Goal: Information Seeking & Learning: Find specific fact

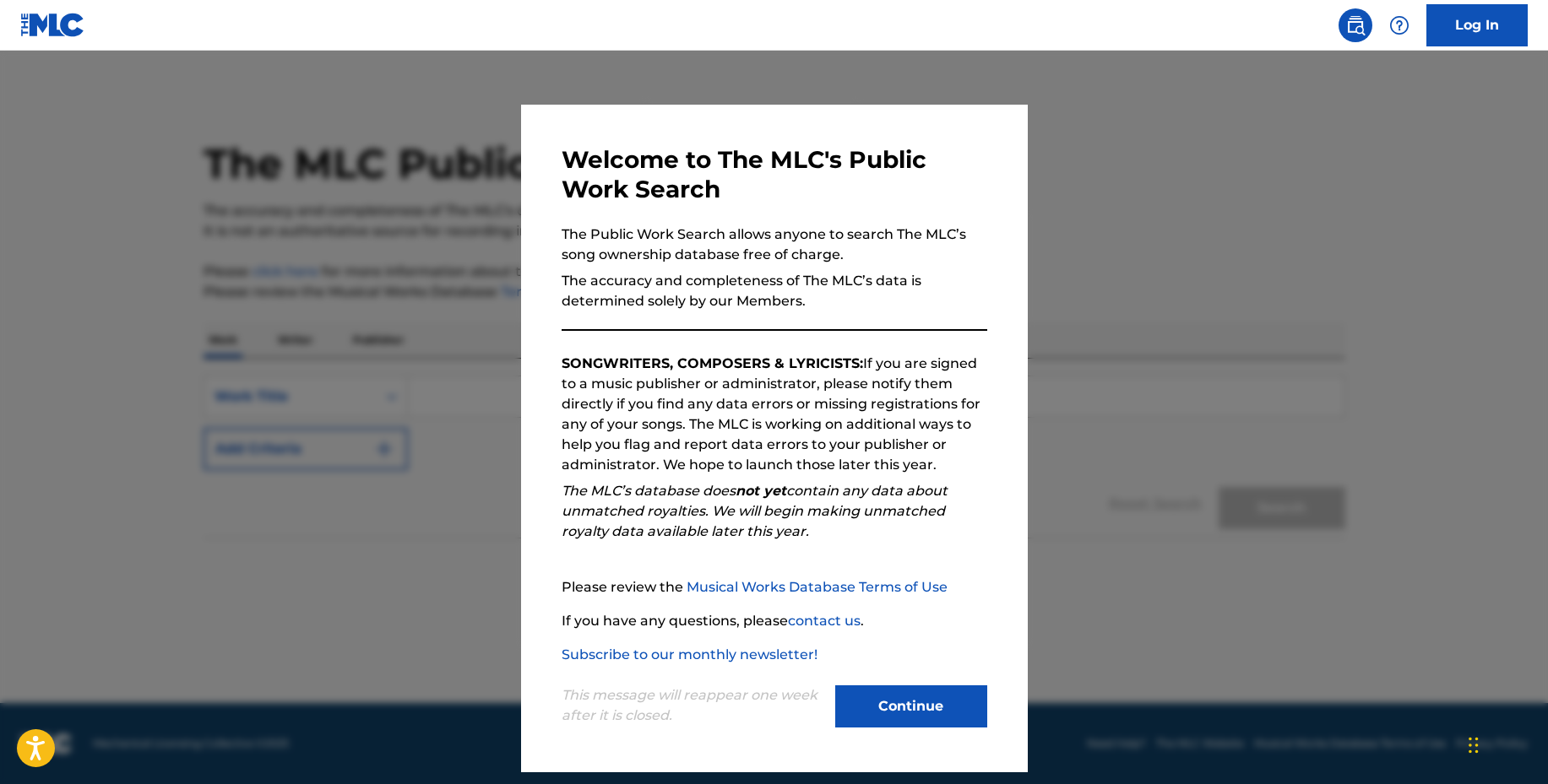
click at [960, 694] on button "Continue" at bounding box center [911, 706] width 152 height 42
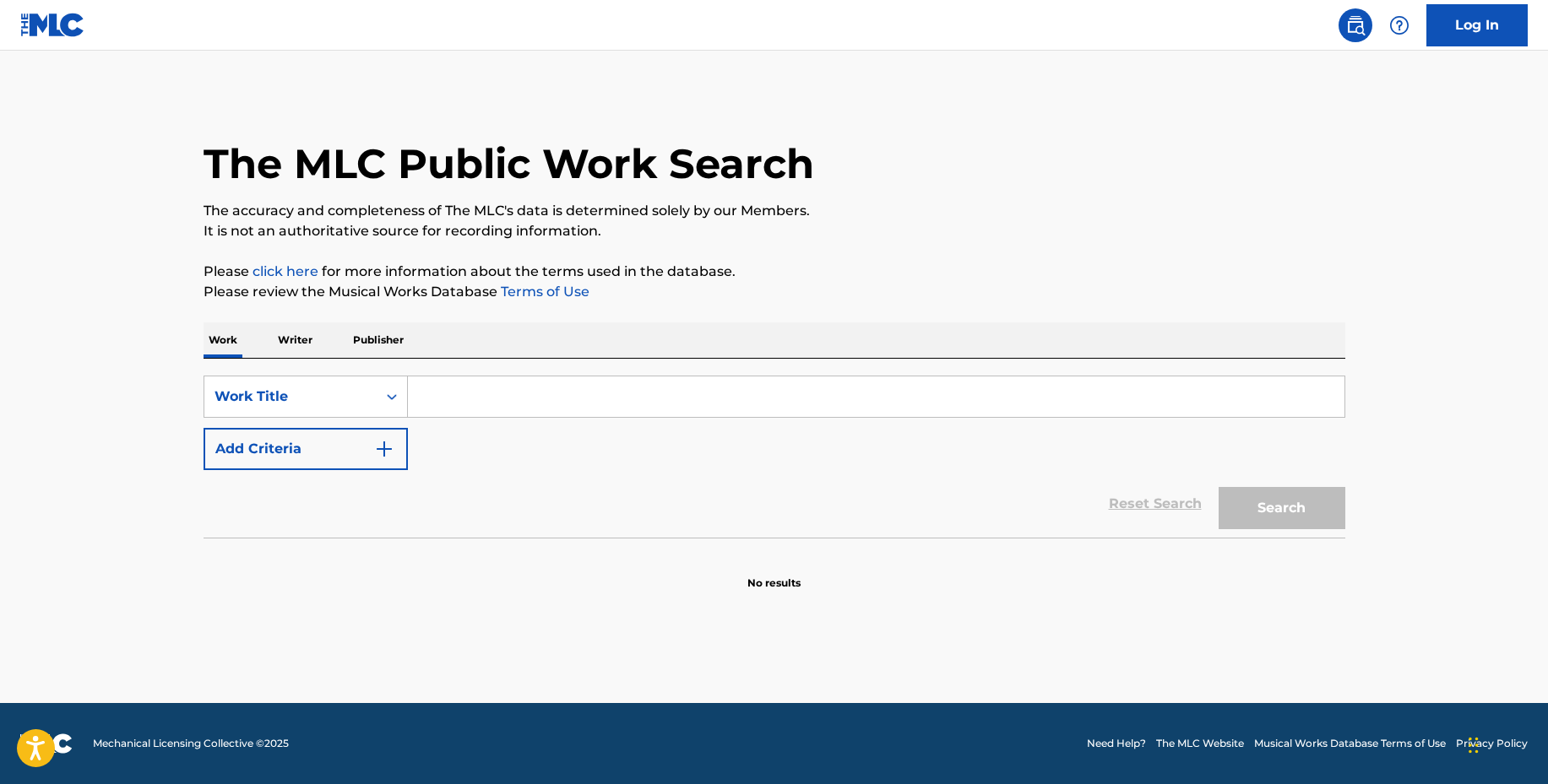
click at [609, 396] on input "Search Form" at bounding box center [876, 396] width 937 height 41
paste input "Highs & Lows"
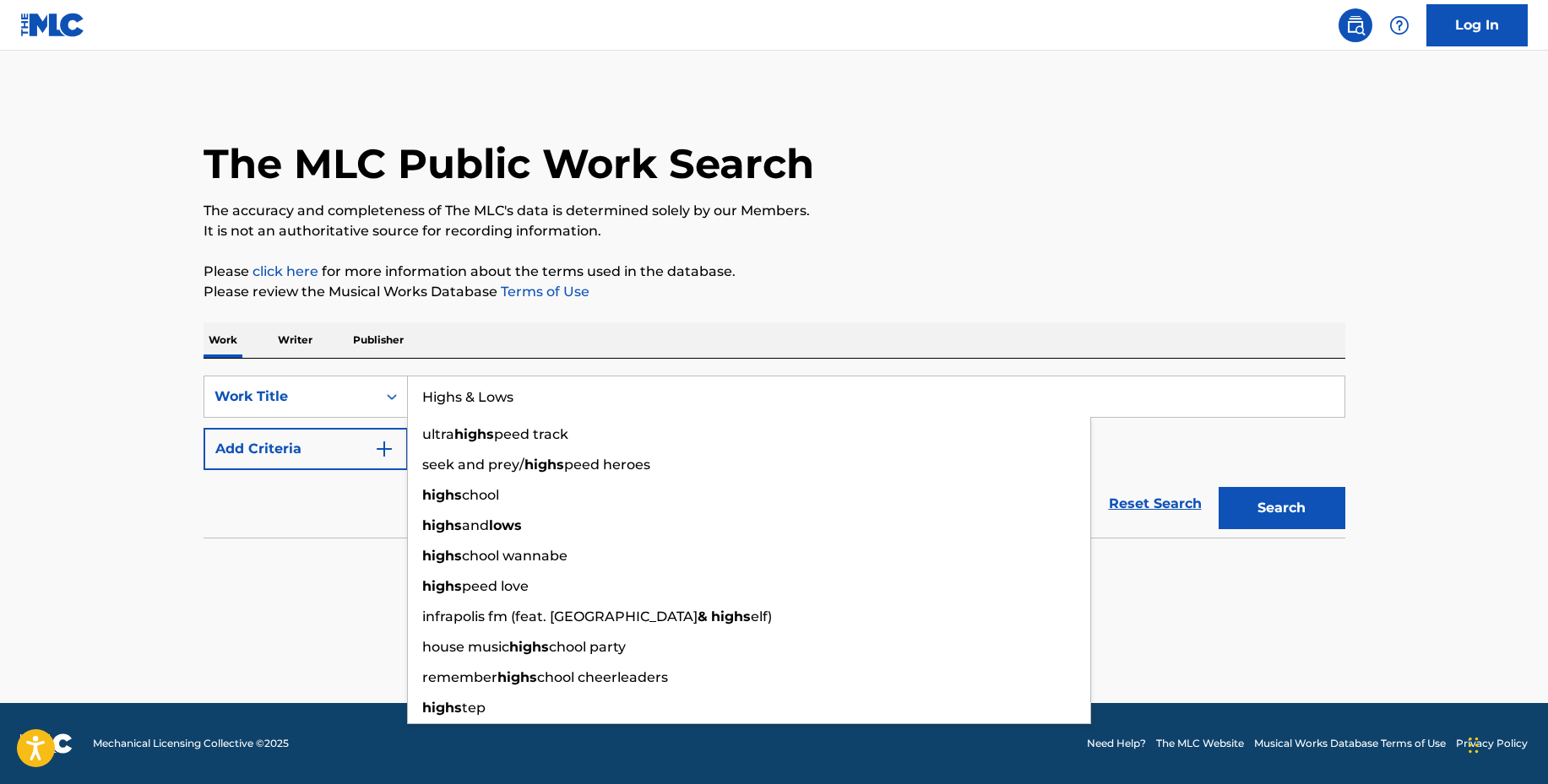
type input "Highs & Lows"
drag, startPoint x: 1421, startPoint y: 457, endPoint x: 900, endPoint y: 456, distance: 521.0
click at [1421, 457] on main "The MLC Public Work Search The accuracy and completeness of The MLC's data is d…" at bounding box center [774, 376] width 1548 height 652
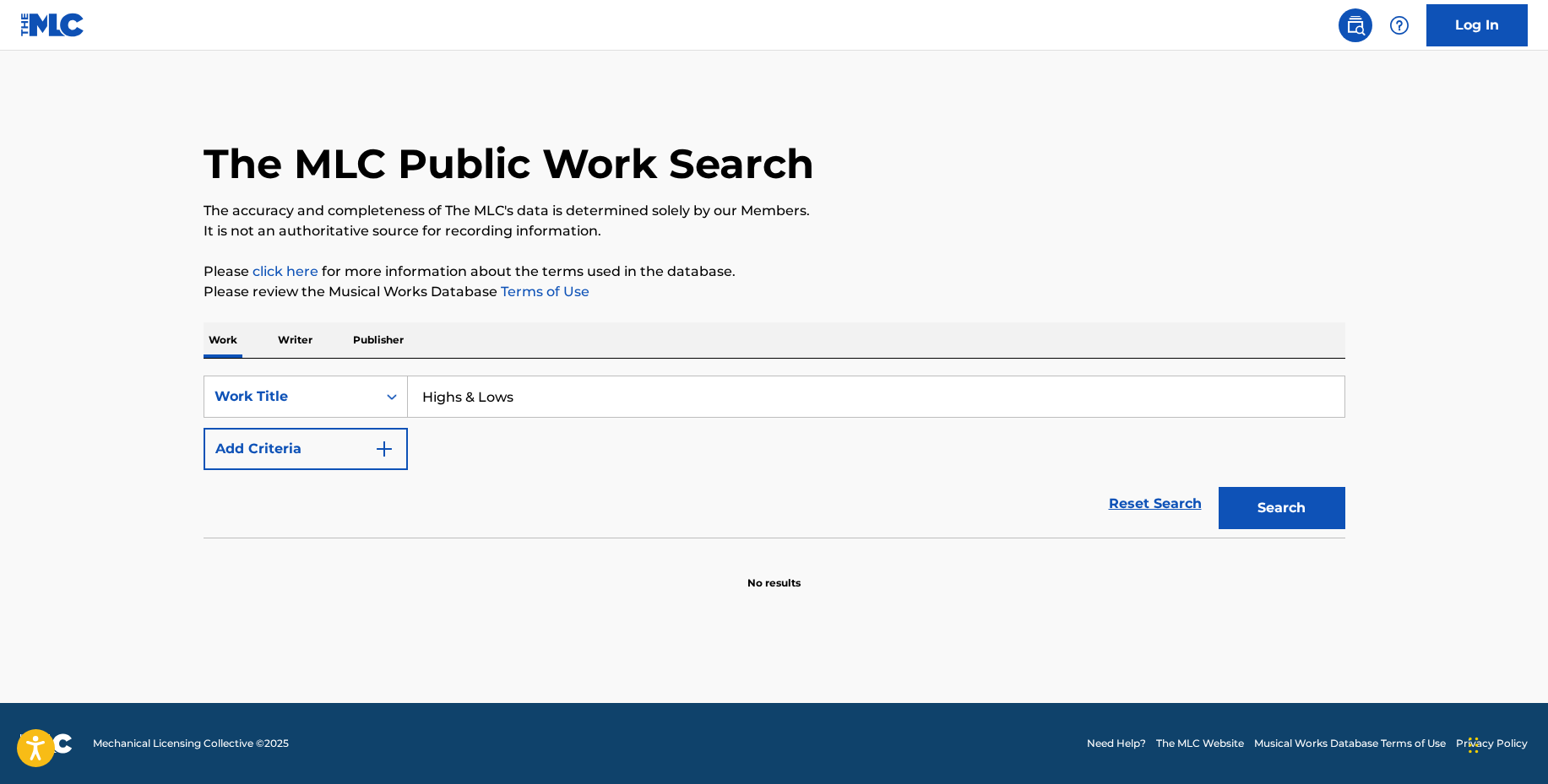
click at [282, 437] on button "Add Criteria" at bounding box center [305, 449] width 204 height 42
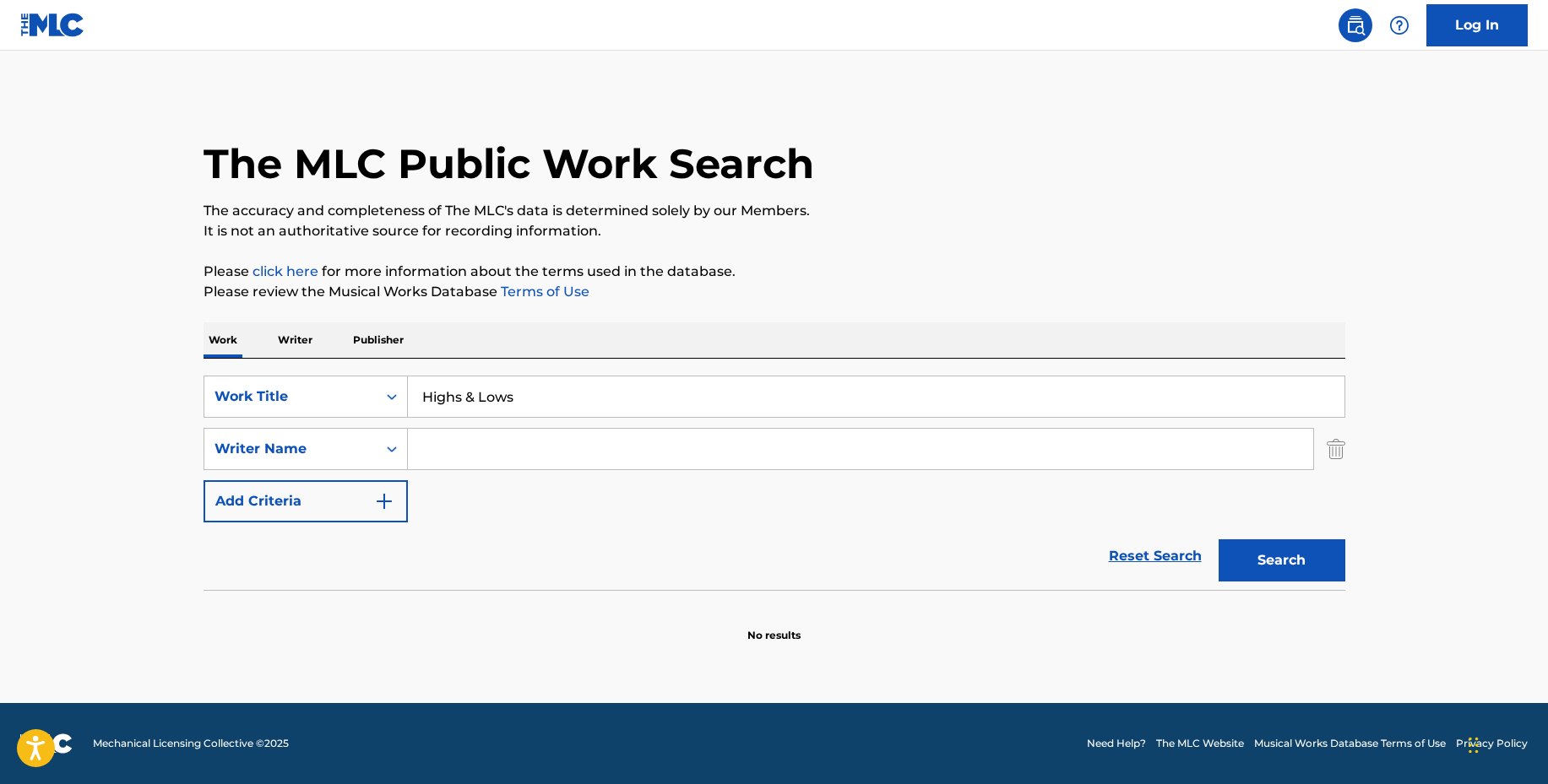
drag, startPoint x: 513, startPoint y: 444, endPoint x: 493, endPoint y: 439, distance: 20.6
click at [506, 443] on input "Search Form" at bounding box center [861, 449] width 905 height 41
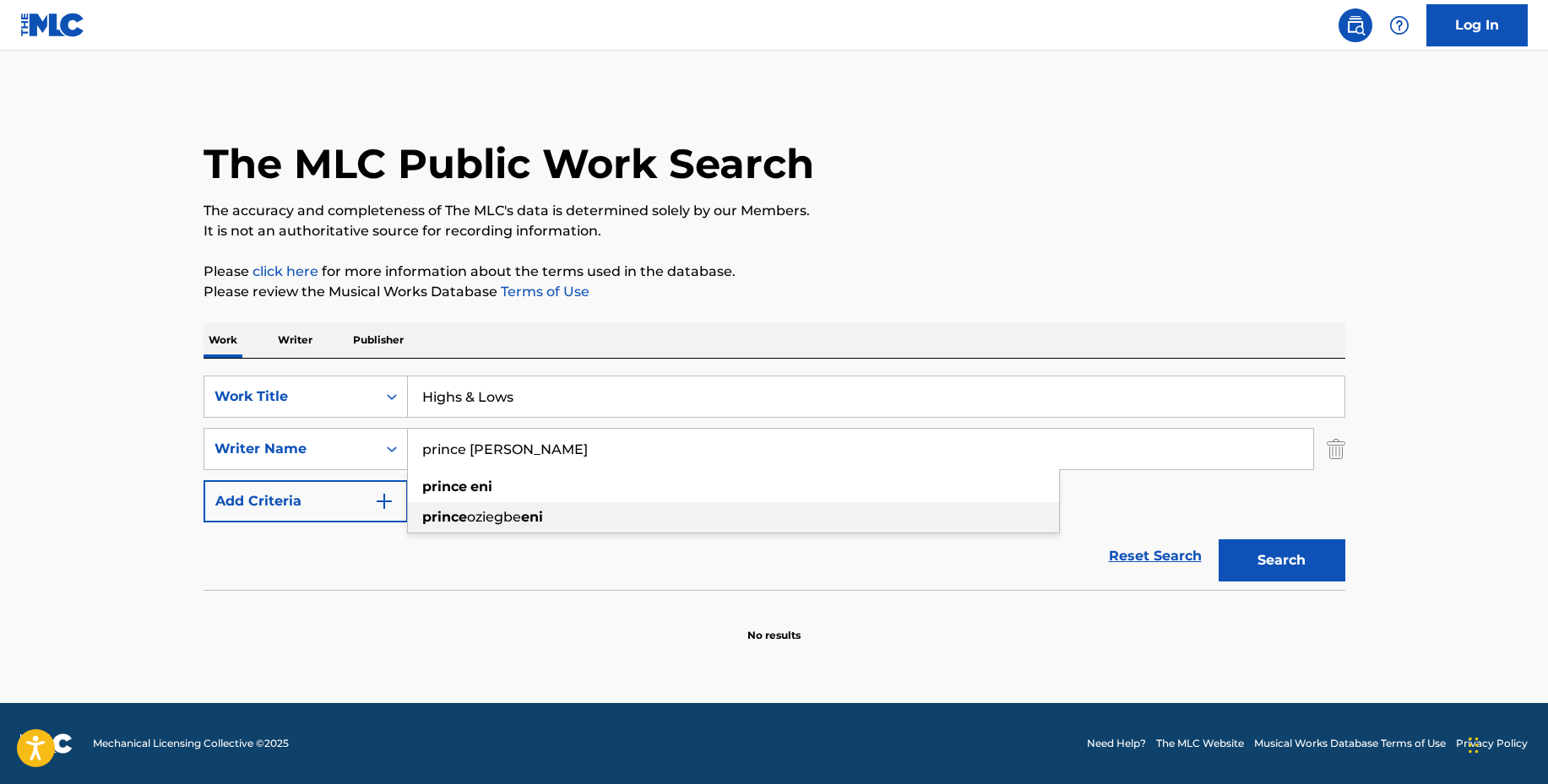
click at [575, 510] on div "prince oziegbe eni" at bounding box center [733, 517] width 651 height 30
type input "prince oziegbe eni"
click at [1310, 574] on button "Search" at bounding box center [1281, 560] width 126 height 42
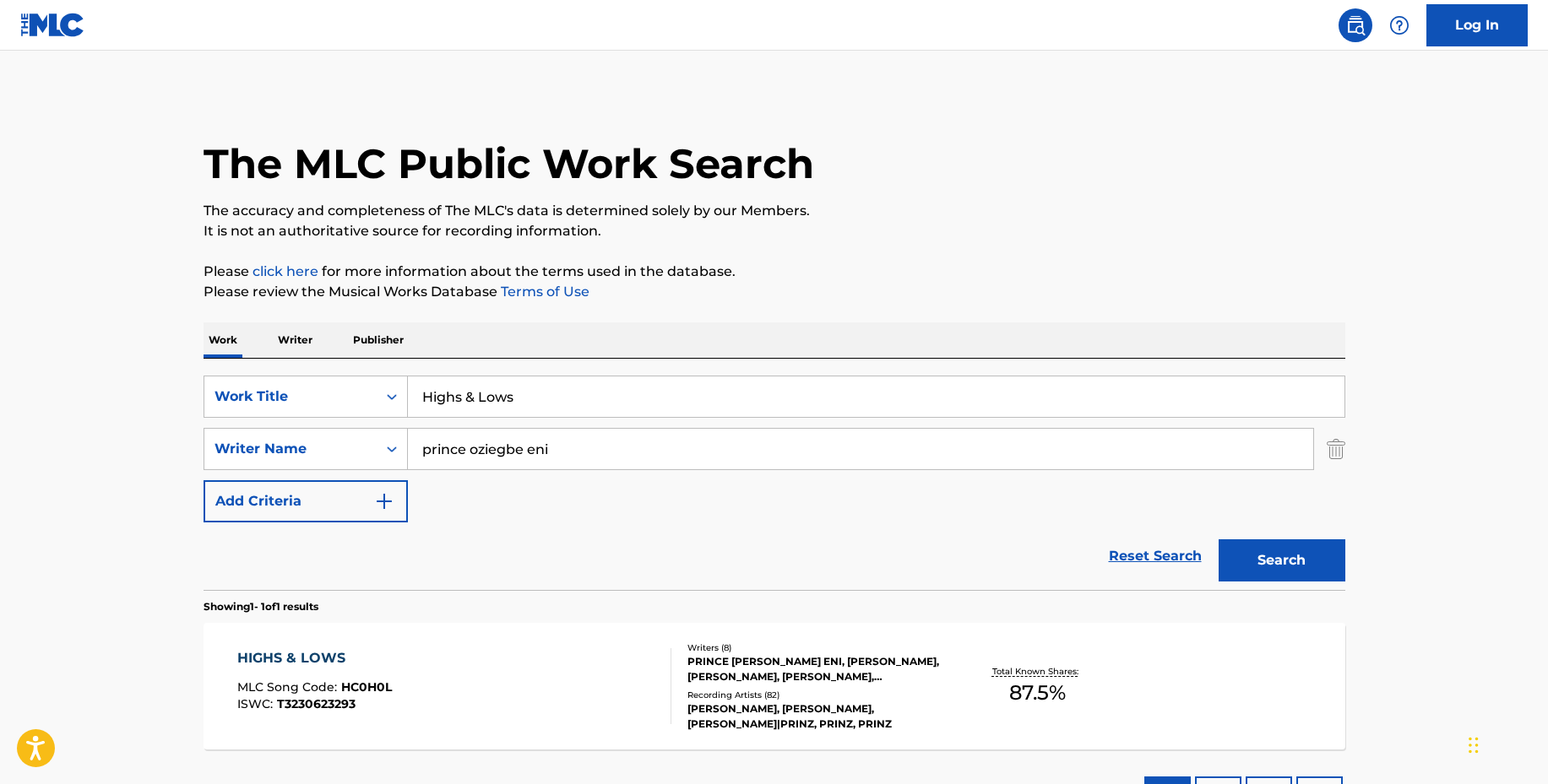
scroll to position [134, 0]
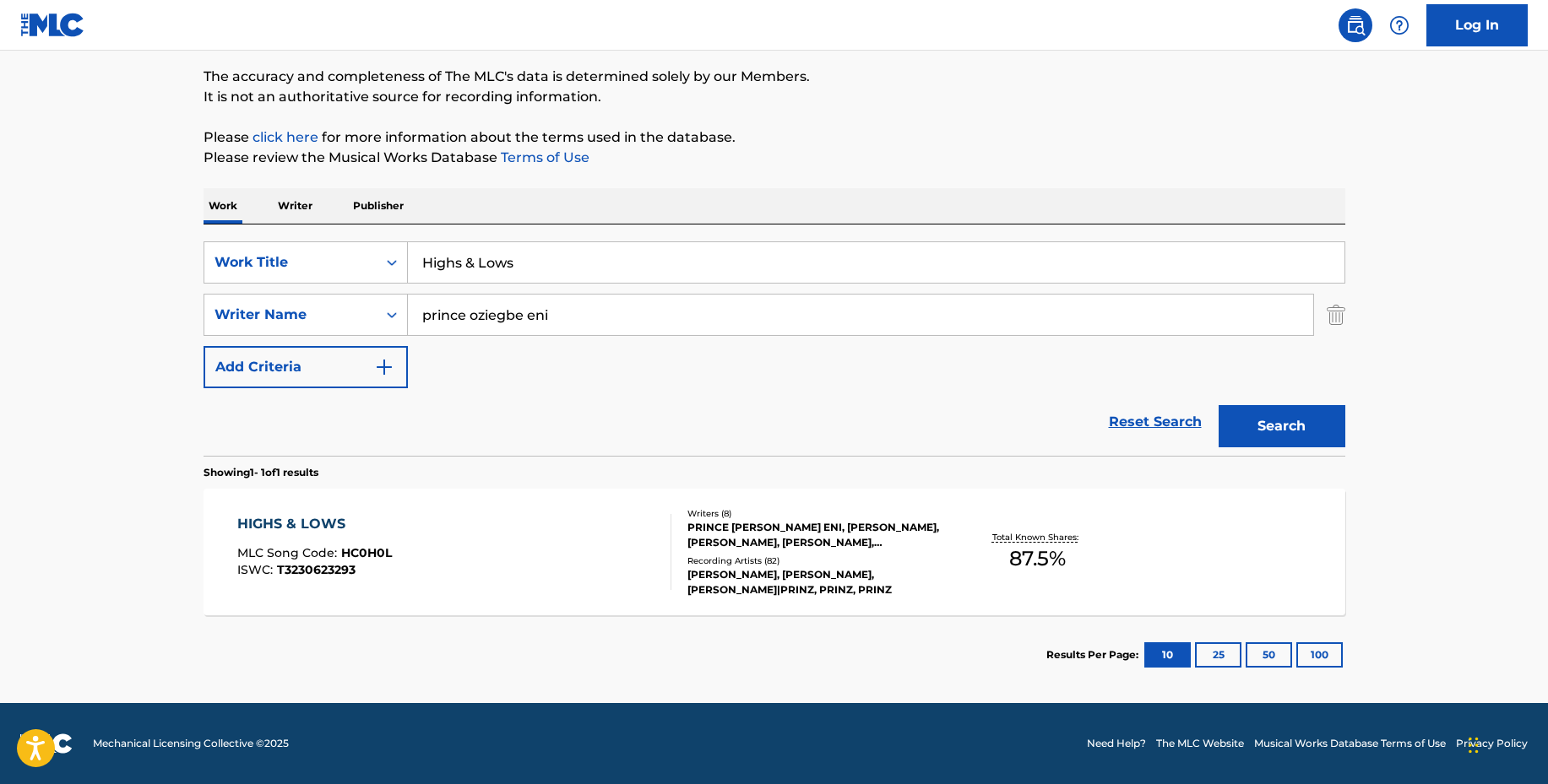
click at [306, 524] on div "HIGHS & LOWS" at bounding box center [315, 524] width 154 height 20
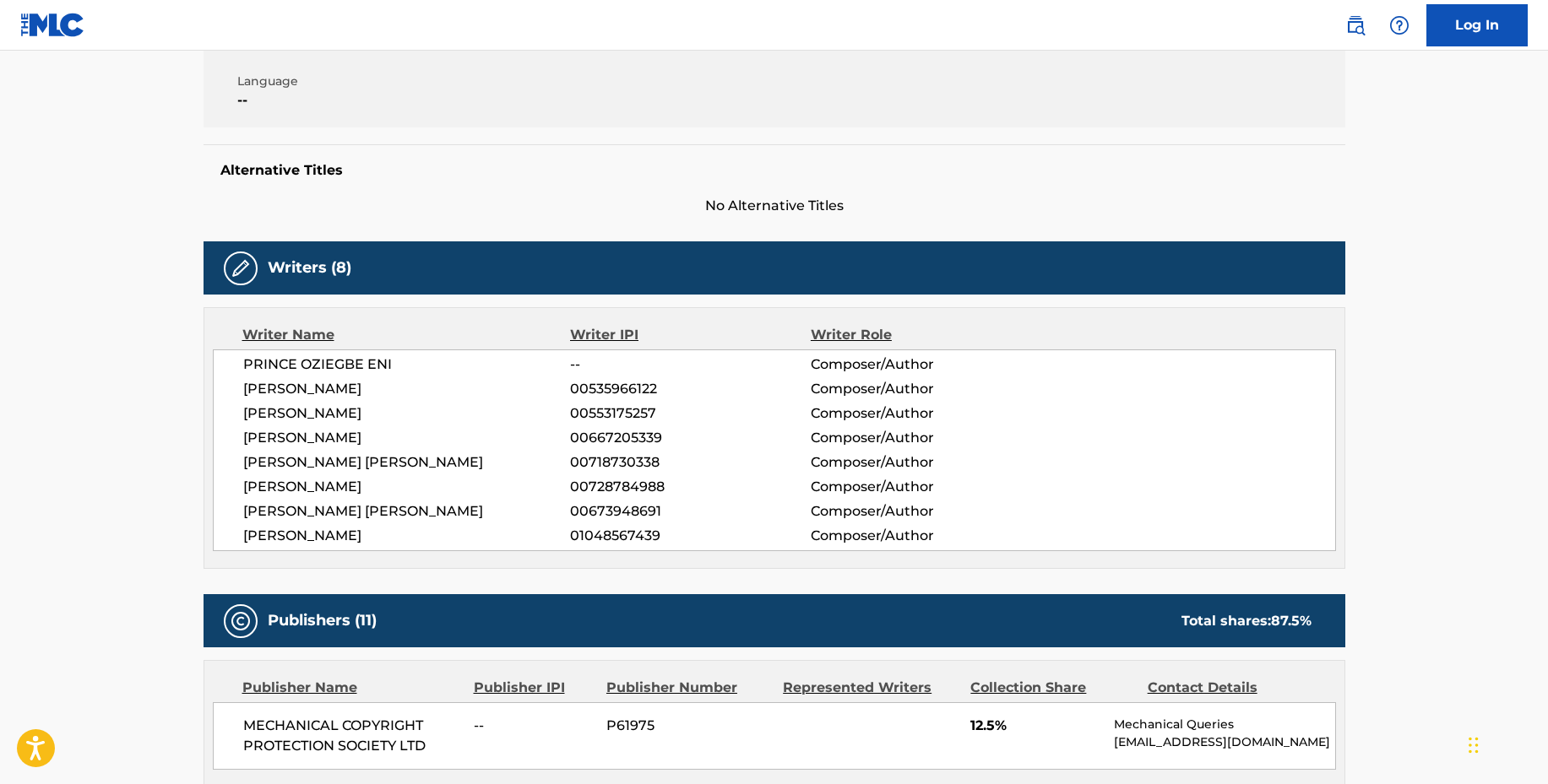
scroll to position [437, 0]
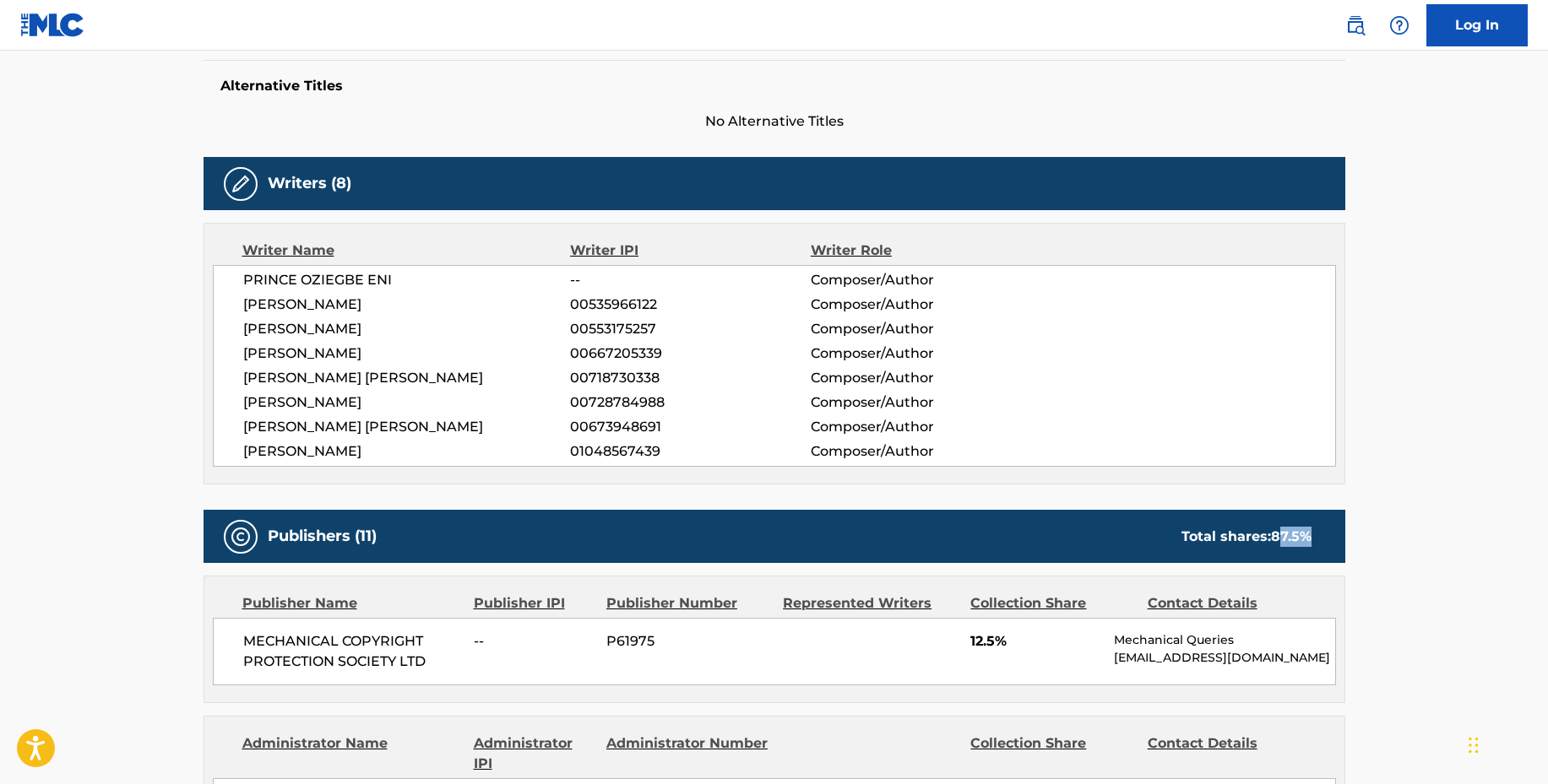
drag, startPoint x: 1323, startPoint y: 532, endPoint x: 1274, endPoint y: 536, distance: 49.2
click at [1277, 536] on div "Total shares: 87.5 %" at bounding box center [1246, 536] width 164 height 20
drag, startPoint x: 1269, startPoint y: 536, endPoint x: 1323, endPoint y: 537, distance: 54.0
click at [1323, 537] on div "Total shares: 87.5 %" at bounding box center [1246, 536] width 164 height 20
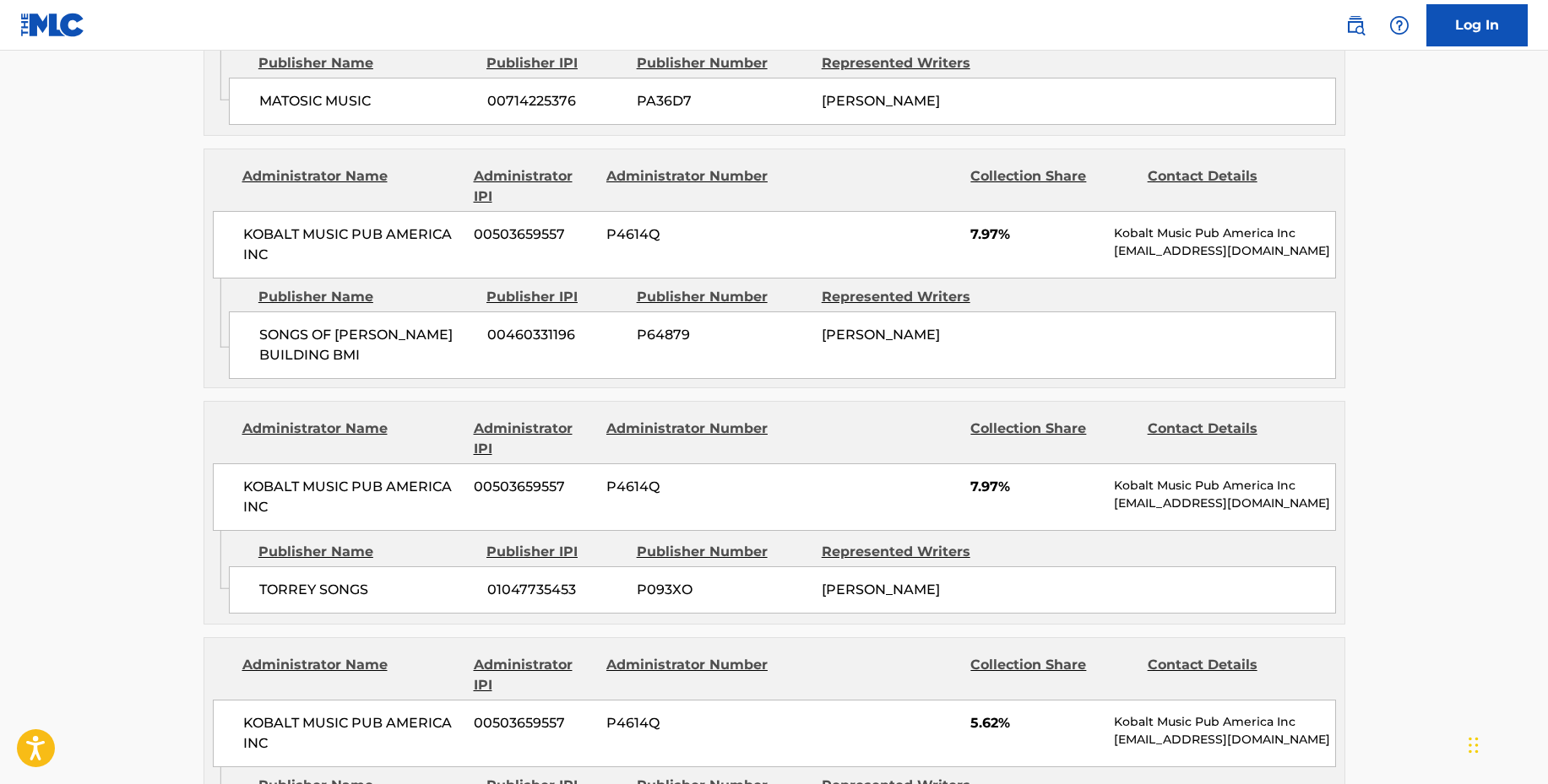
scroll to position [1385, 0]
